Goal: Information Seeking & Learning: Find specific fact

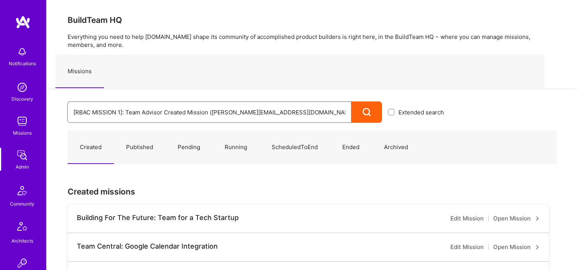
drag, startPoint x: 253, startPoint y: 112, endPoint x: 5, endPoint y: 115, distance: 247.6
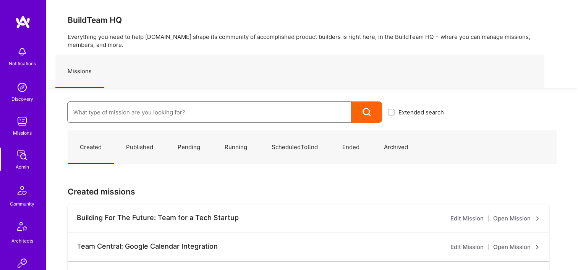
type input "F"
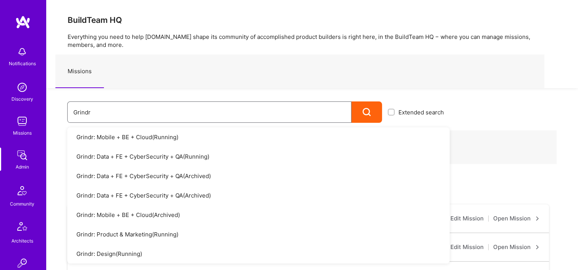
type input "Grindr"
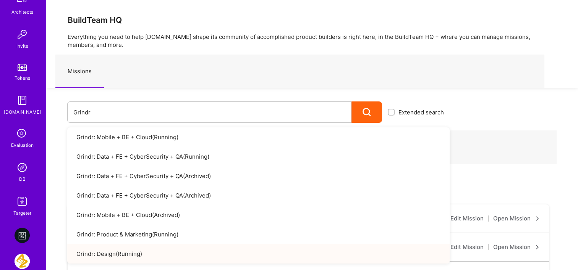
click at [26, 173] on img at bounding box center [22, 167] width 15 height 15
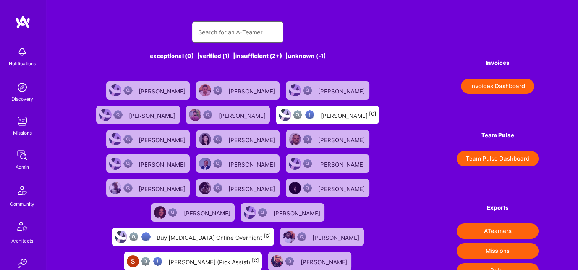
click at [264, 35] on input "text" at bounding box center [237, 32] width 79 height 19
paste input "Brian Mozill"
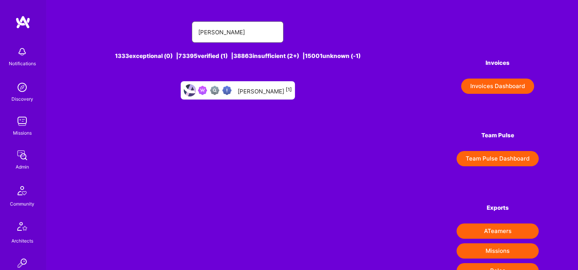
type input "Brian Mozill"
click at [255, 89] on div "Brian Mozill [1]" at bounding box center [265, 91] width 54 height 10
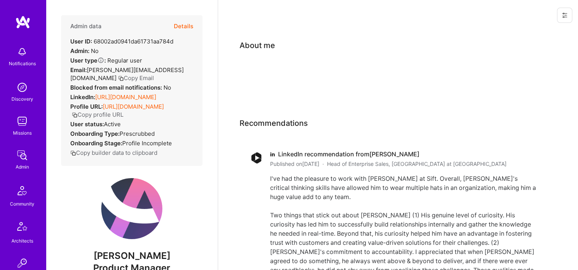
click at [178, 29] on button "Details" at bounding box center [183, 26] width 19 height 22
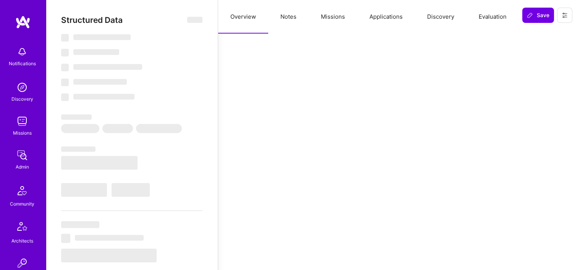
select select "Verified"
select select "US"
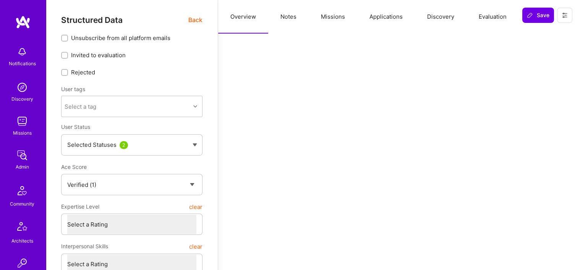
click at [327, 14] on button "Missions" at bounding box center [333, 17] width 49 height 34
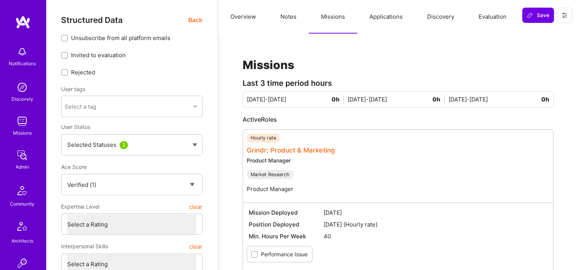
click at [294, 148] on link "Grindr: Product & Marketing" at bounding box center [290, 151] width 87 height 8
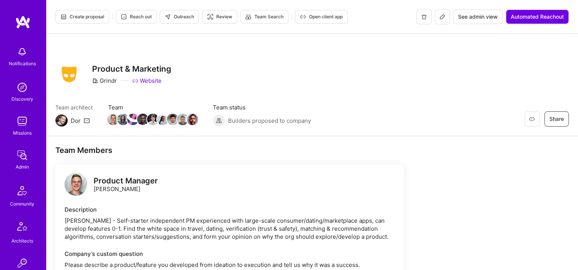
click at [479, 23] on button "See admin view" at bounding box center [478, 17] width 50 height 15
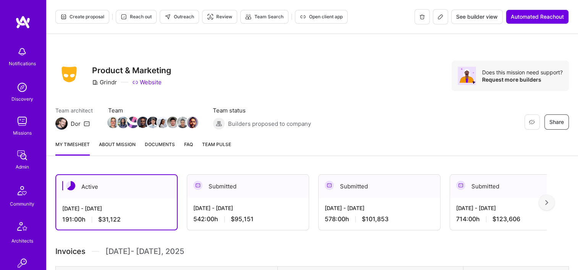
click at [439, 17] on icon at bounding box center [440, 17] width 6 height 6
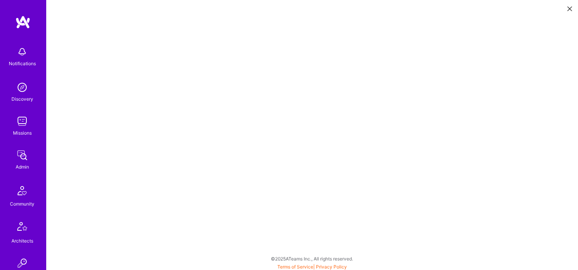
click at [569, 8] on icon at bounding box center [569, 8] width 5 height 5
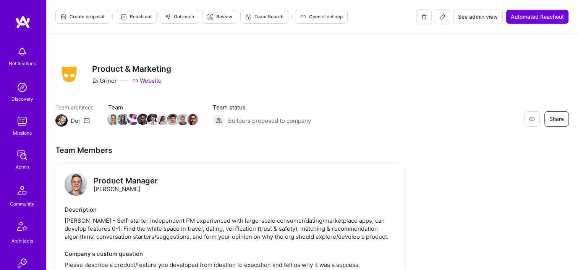
click at [472, 17] on span "See admin view" at bounding box center [478, 17] width 40 height 8
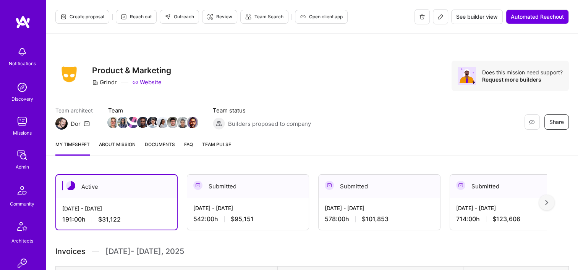
click at [241, 194] on div "Submitted" at bounding box center [247, 186] width 121 height 23
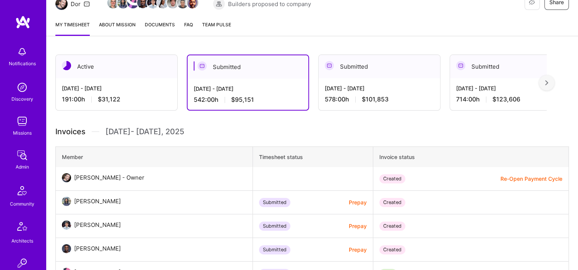
scroll to position [115, 0]
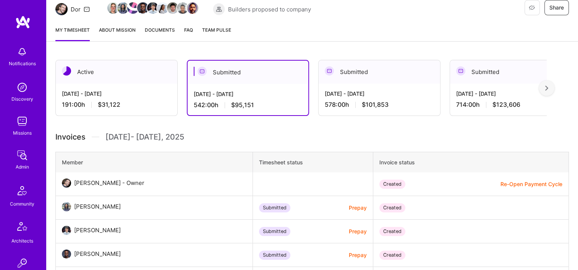
drag, startPoint x: 365, startPoint y: 84, endPoint x: 347, endPoint y: 105, distance: 27.1
click at [365, 84] on div "Aug 1 - Aug 15, 2025 578:00 h $101,853" at bounding box center [379, 99] width 121 height 31
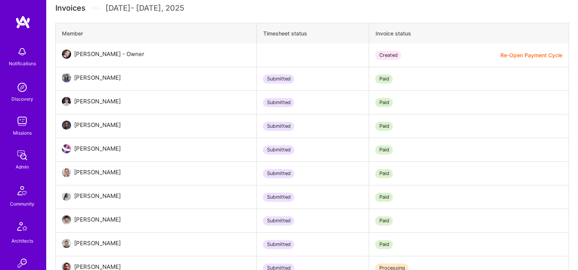
scroll to position [153, 0]
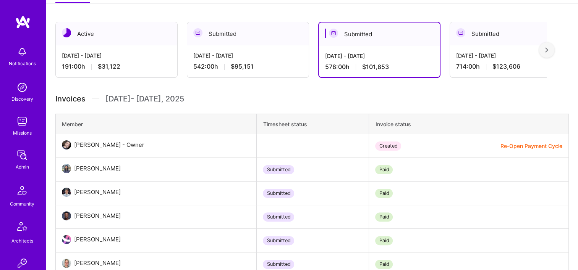
click at [269, 67] on div "542:00 h $95,151" at bounding box center [247, 67] width 109 height 8
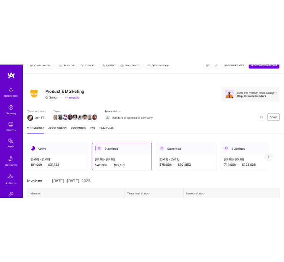
scroll to position [0, 0]
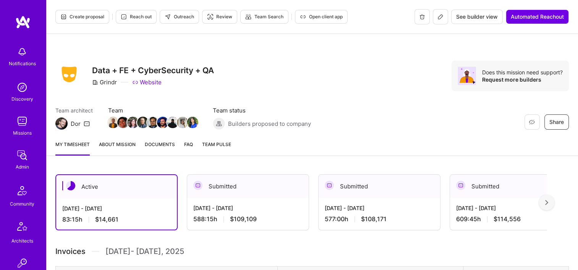
click at [159, 148] on span "Documents" at bounding box center [160, 145] width 30 height 8
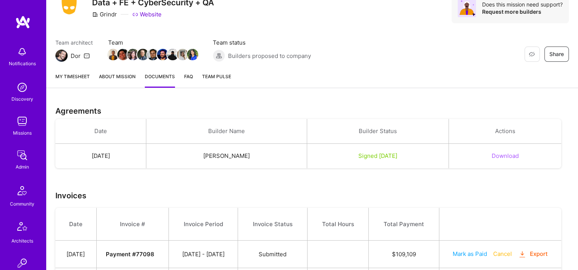
scroll to position [282, 0]
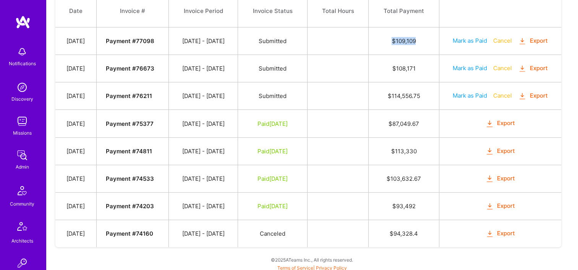
drag, startPoint x: 425, startPoint y: 37, endPoint x: 396, endPoint y: 39, distance: 29.1
click at [396, 39] on td "$ 109,109" at bounding box center [404, 42] width 70 height 28
copy td "$ 109,109"
drag, startPoint x: 424, startPoint y: 67, endPoint x: 394, endPoint y: 70, distance: 30.0
click at [394, 70] on td "$ 108,171" at bounding box center [404, 69] width 70 height 28
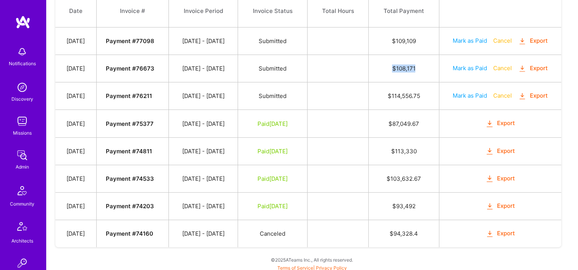
copy td "$ 108,171"
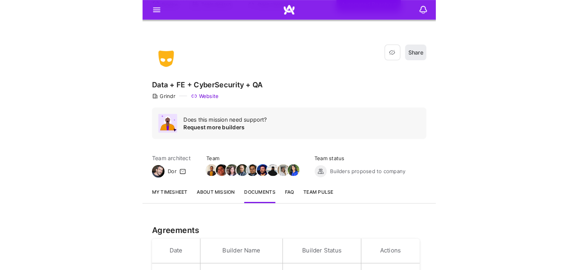
scroll to position [0, 0]
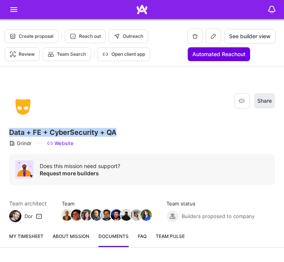
drag, startPoint x: 117, startPoint y: 133, endPoint x: 7, endPoint y: 131, distance: 109.7
click at [7, 131] on div "Restore Not Interested Share Data + FE + CyberSecurity + QA Grindr Website Does…" at bounding box center [142, 146] width 284 height 160
copy h3 "Data + FE + CyberSecurity + QA"
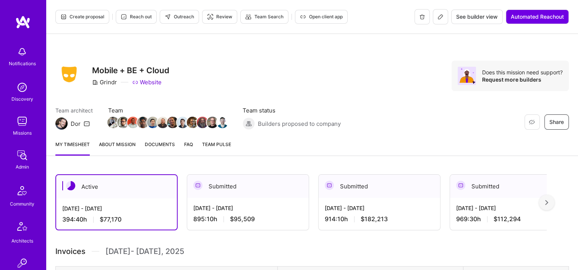
click at [162, 142] on span "Documents" at bounding box center [160, 145] width 30 height 8
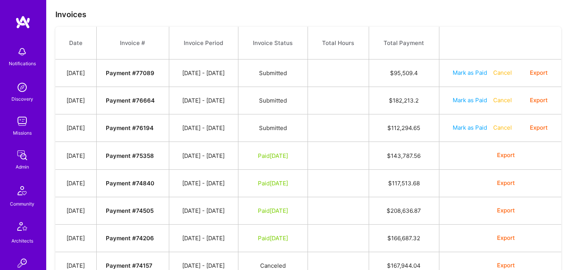
scroll to position [191, 0]
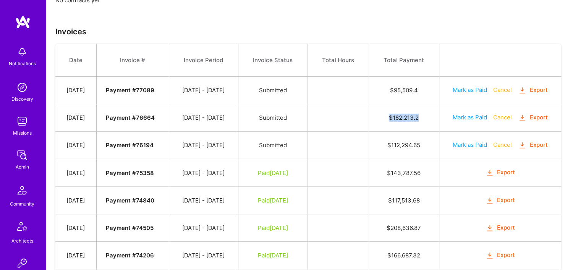
drag, startPoint x: 426, startPoint y: 119, endPoint x: 398, endPoint y: 120, distance: 28.7
click at [398, 120] on td "$ 182,213.2" at bounding box center [404, 118] width 70 height 28
copy td "$ 182,213.2"
click at [531, 87] on button "Export" at bounding box center [533, 90] width 30 height 9
click at [406, 46] on th "Total Payment" at bounding box center [404, 60] width 70 height 33
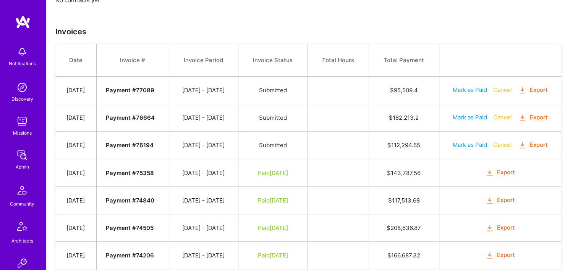
scroll to position [0, 0]
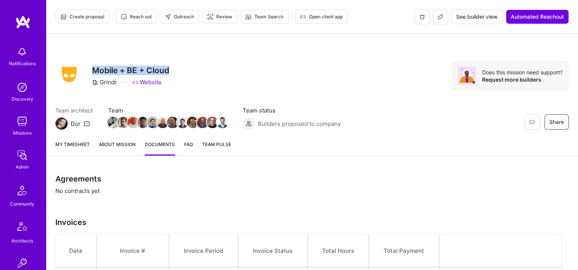
drag, startPoint x: 171, startPoint y: 70, endPoint x: 90, endPoint y: 70, distance: 80.6
click at [90, 70] on div "Restore Not Interested Share Mobile + BE + Cloud Grindr Website Does this missi…" at bounding box center [311, 76] width 513 height 31
copy h3 "Mobile + BE + Cloud"
click at [356, 62] on div "Restore Not Interested Share Mobile + BE + Cloud Grindr Website Does this missi…" at bounding box center [311, 76] width 513 height 31
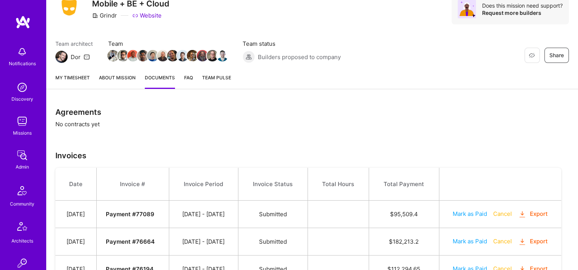
scroll to position [153, 0]
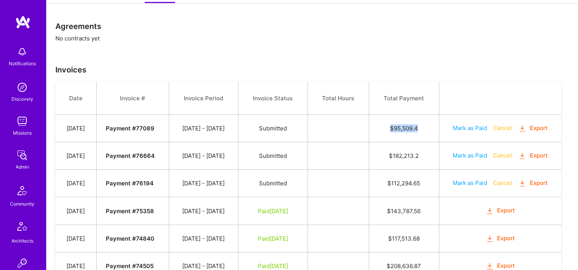
drag, startPoint x: 427, startPoint y: 127, endPoint x: 398, endPoint y: 128, distance: 28.3
click at [398, 128] on td "$ 95,509.4" at bounding box center [404, 129] width 70 height 28
copy td "$ 95,509.4"
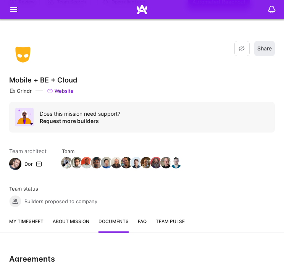
scroll to position [0, 0]
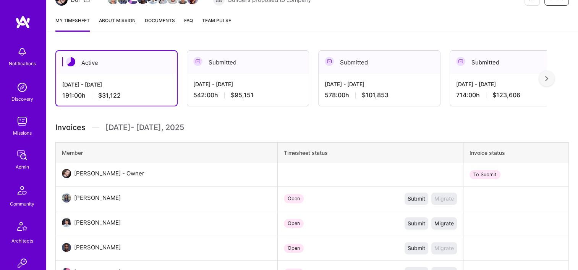
scroll to position [76, 0]
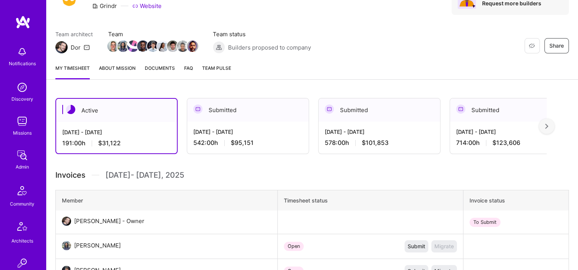
click at [156, 71] on span "Documents" at bounding box center [160, 68] width 30 height 8
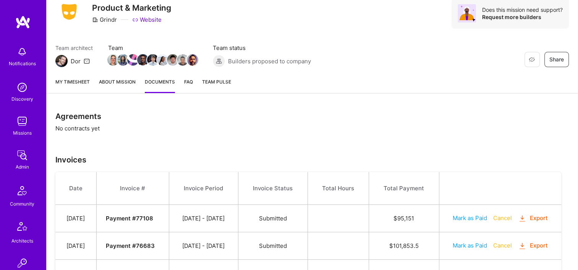
scroll to position [191, 0]
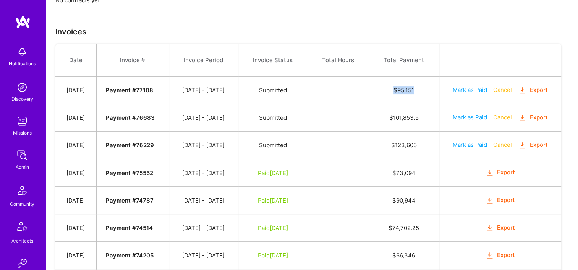
drag, startPoint x: 423, startPoint y: 89, endPoint x: 397, endPoint y: 92, distance: 26.2
click at [397, 92] on td "$ 95,151" at bounding box center [404, 91] width 70 height 28
copy td "$ 95,151"
drag, startPoint x: 428, startPoint y: 116, endPoint x: 392, endPoint y: 116, distance: 36.7
click at [392, 116] on td "$ 101,853.5" at bounding box center [404, 118] width 70 height 28
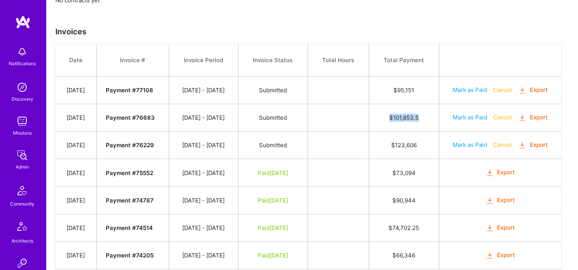
copy td "$ 101,853.5"
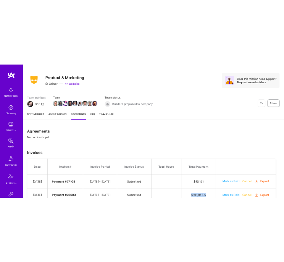
scroll to position [0, 0]
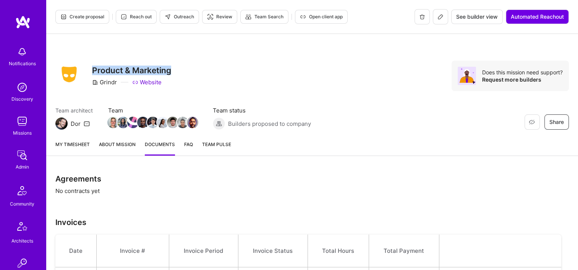
drag, startPoint x: 145, startPoint y: 72, endPoint x: 94, endPoint y: 72, distance: 50.8
click at [94, 72] on h3 "Product & Marketing" at bounding box center [131, 71] width 79 height 10
copy h3 "Product & Marketing"
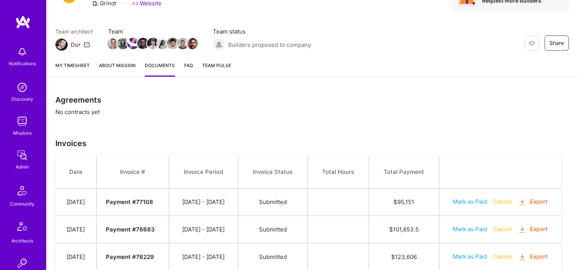
scroll to position [229, 0]
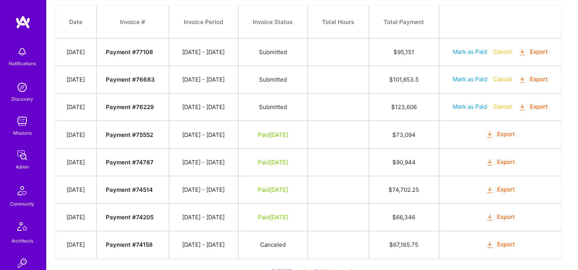
click at [531, 50] on button "Export" at bounding box center [533, 52] width 30 height 9
click at [543, 82] on button "Export" at bounding box center [533, 79] width 30 height 9
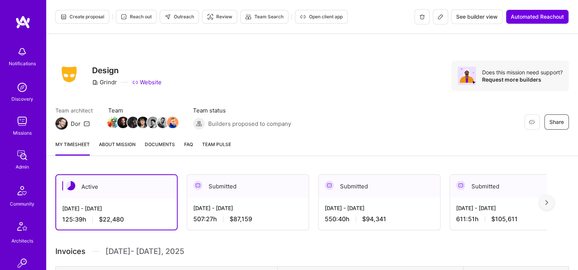
click at [167, 143] on span "Documents" at bounding box center [160, 145] width 30 height 8
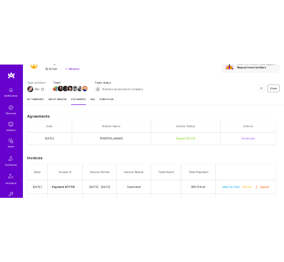
scroll to position [229, 0]
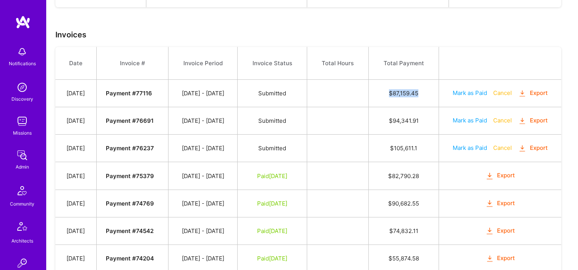
drag, startPoint x: 428, startPoint y: 92, endPoint x: 397, endPoint y: 95, distance: 30.7
click at [397, 95] on td "$ 87,159.45" at bounding box center [404, 94] width 70 height 28
copy td "$ 87,159.45"
click at [405, 102] on td "$ 87,159.45" at bounding box center [404, 94] width 70 height 28
drag, startPoint x: 426, startPoint y: 118, endPoint x: 392, endPoint y: 119, distance: 34.4
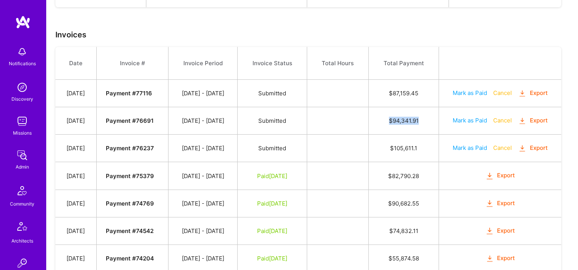
click at [392, 119] on td "$ 94,341.91" at bounding box center [404, 121] width 70 height 28
copy td "$ 94,341.91"
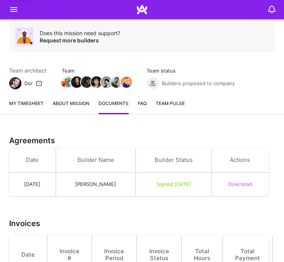
scroll to position [38, 0]
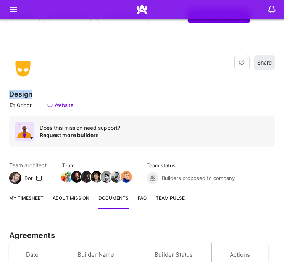
drag, startPoint x: 31, startPoint y: 93, endPoint x: 10, endPoint y: 93, distance: 20.6
click at [10, 93] on h3 "Design" at bounding box center [142, 94] width 266 height 8
copy h3 "Design"
click at [206, 147] on div "Restore Not Interested Share Design Grindr Website Does this mission need suppo…" at bounding box center [142, 108] width 284 height 160
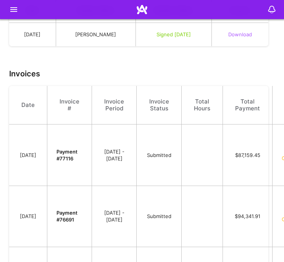
scroll to position [344, 0]
